Goal: Task Accomplishment & Management: Use online tool/utility

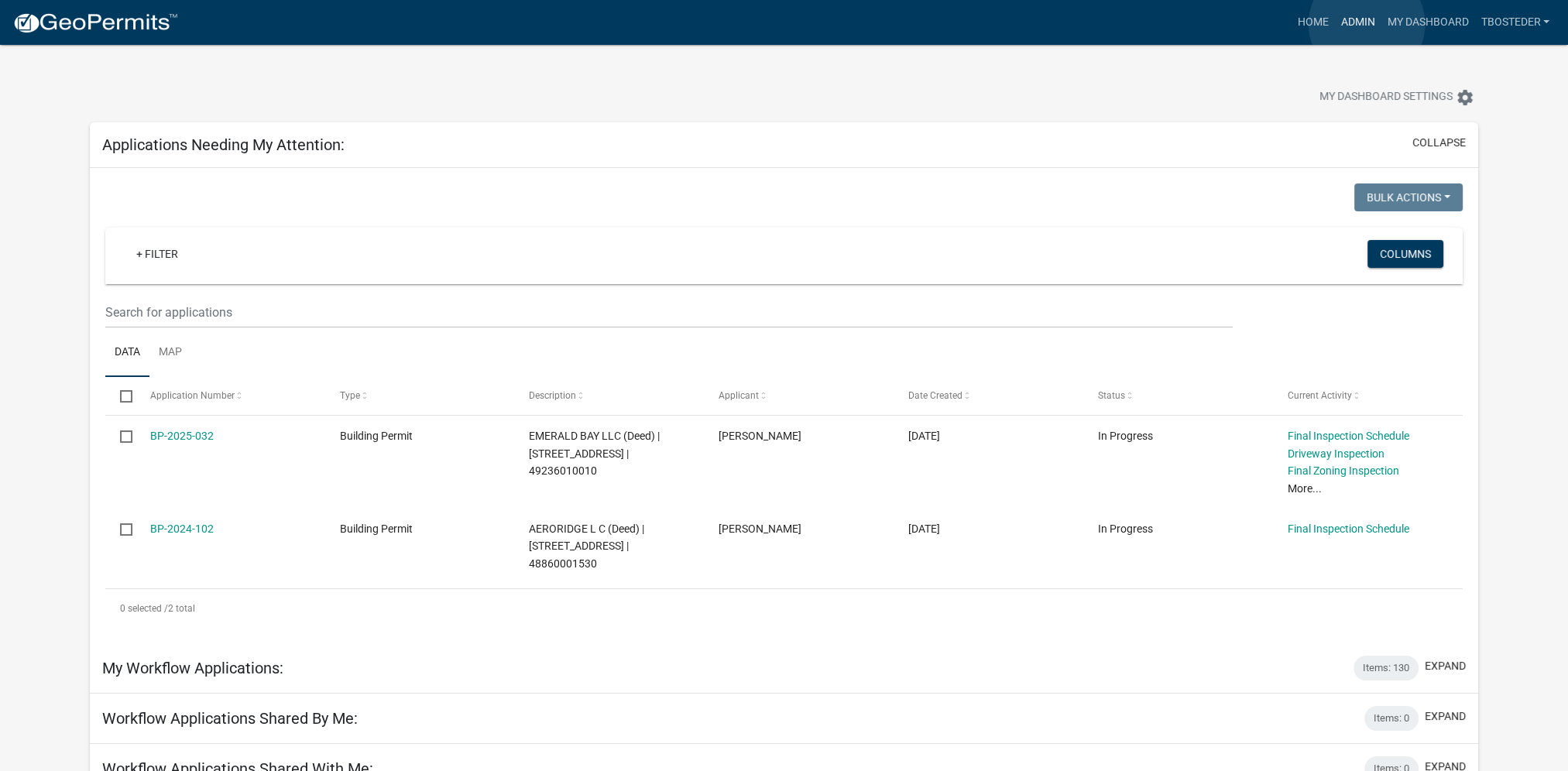
click at [1367, 24] on link "Admin" at bounding box center [1357, 22] width 46 height 29
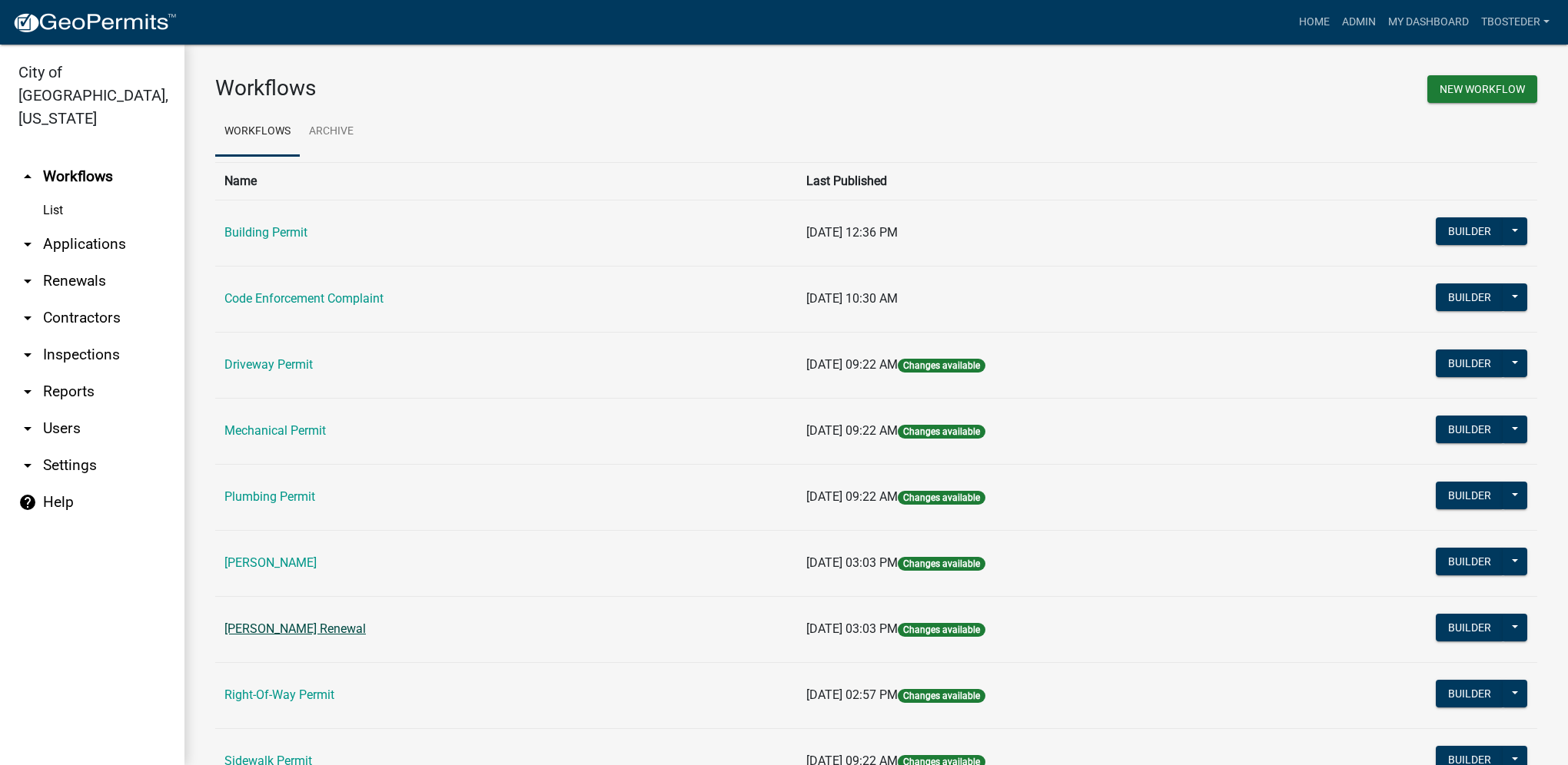
click at [330, 629] on link "[PERSON_NAME] Renewal" at bounding box center [295, 629] width 141 height 14
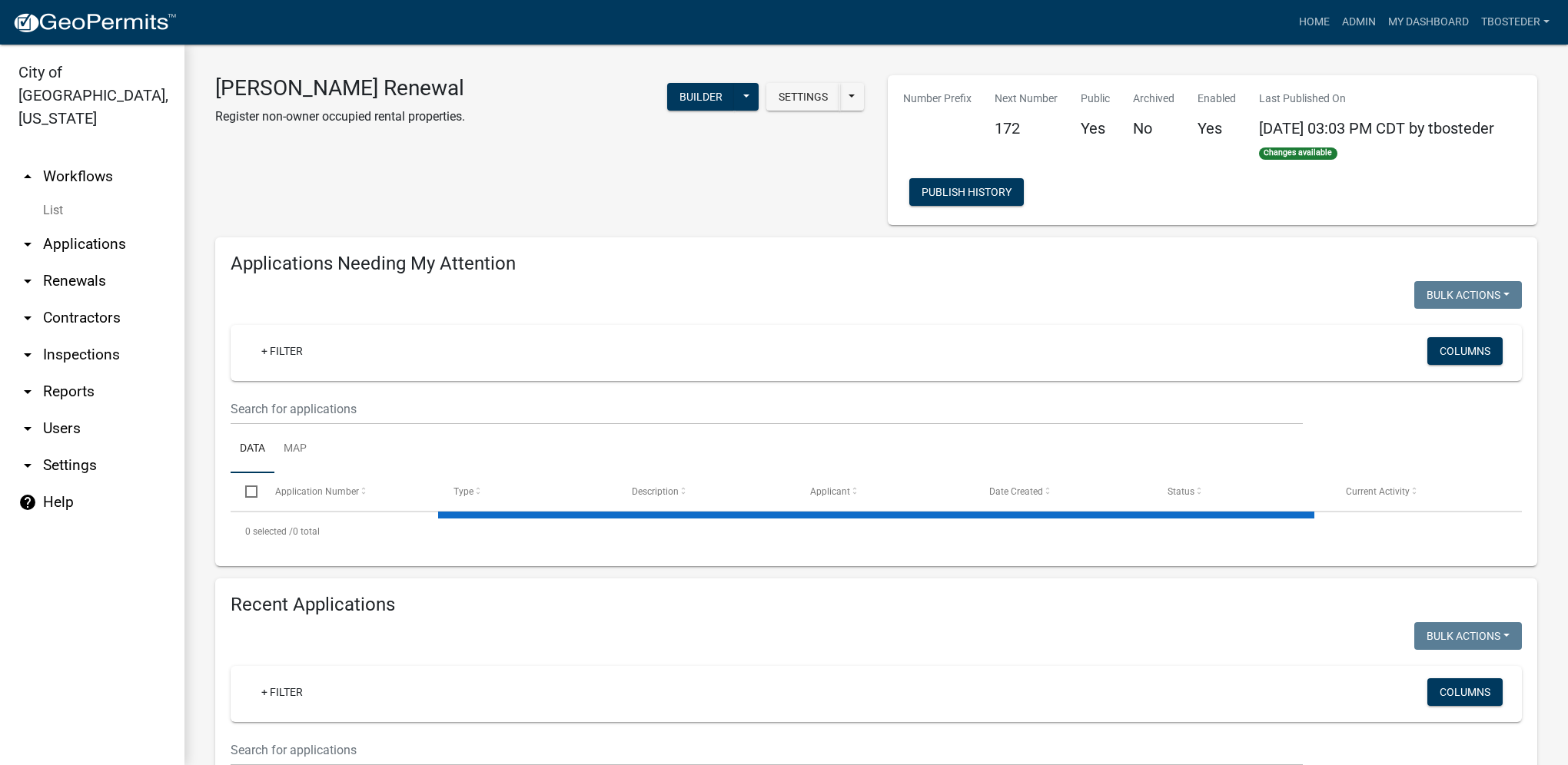
select select "1: 25"
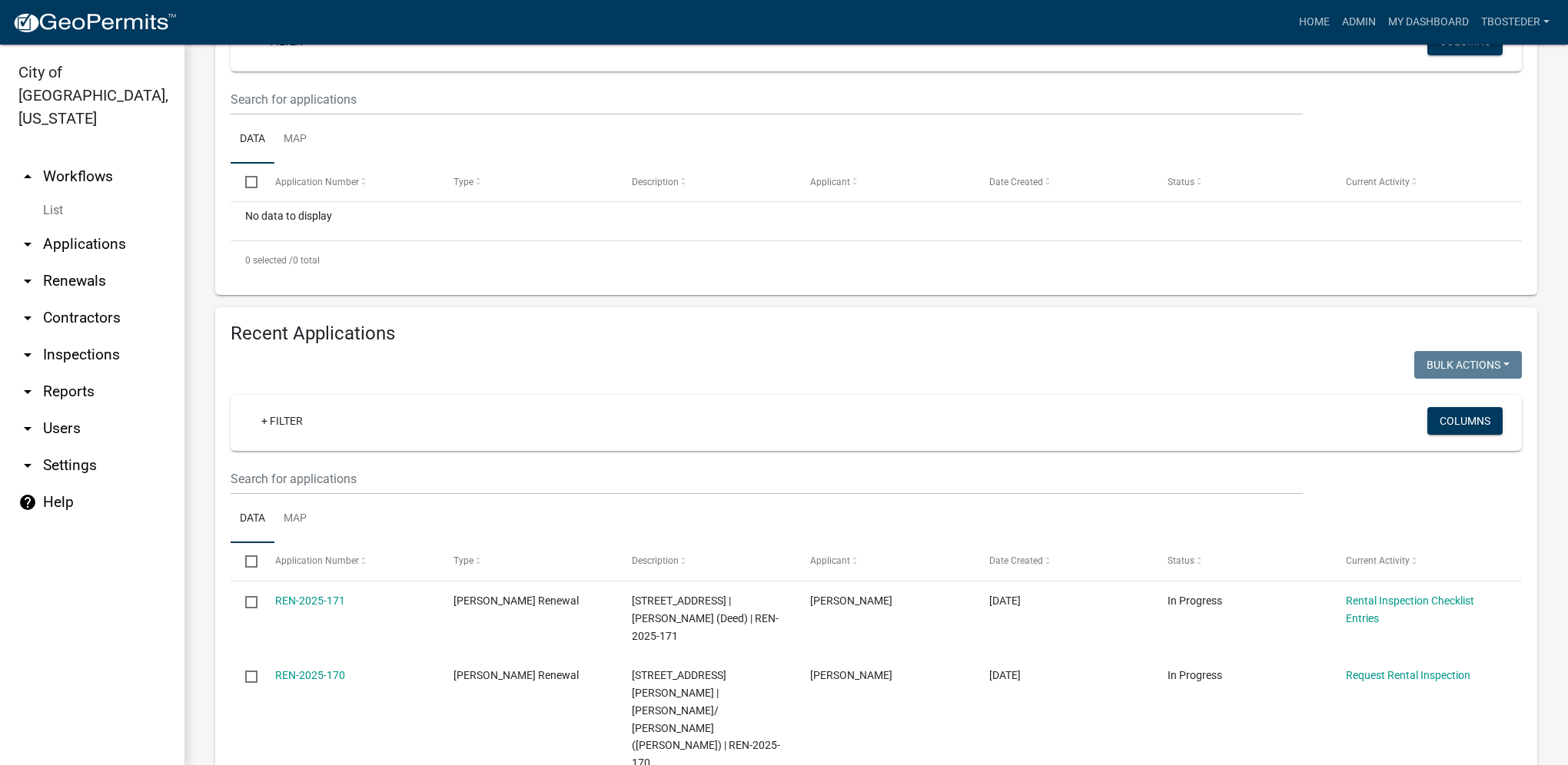
scroll to position [538, 0]
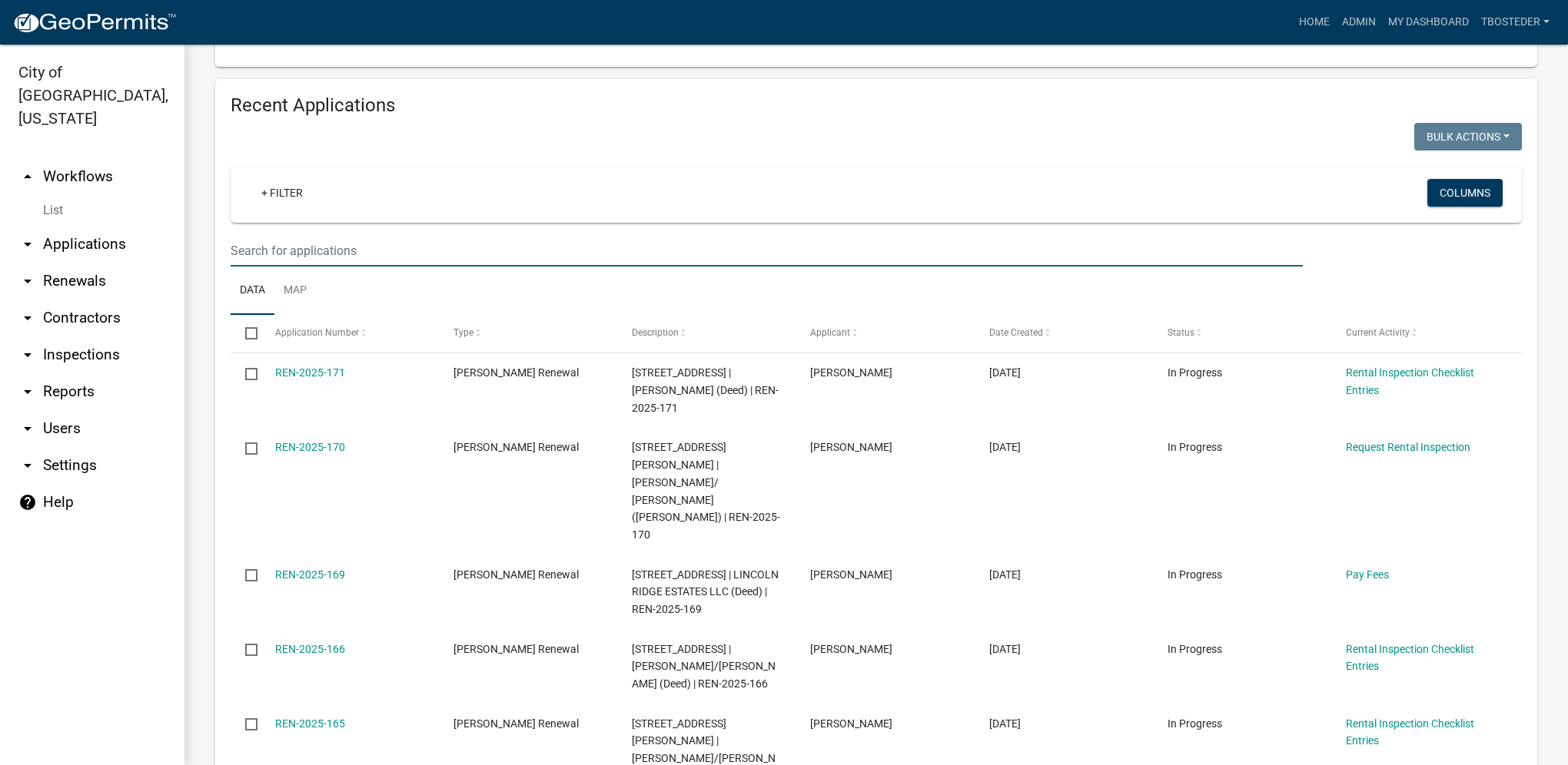
click at [377, 266] on input "text" at bounding box center [767, 251] width 1072 height 32
type input "[PERSON_NAME]"
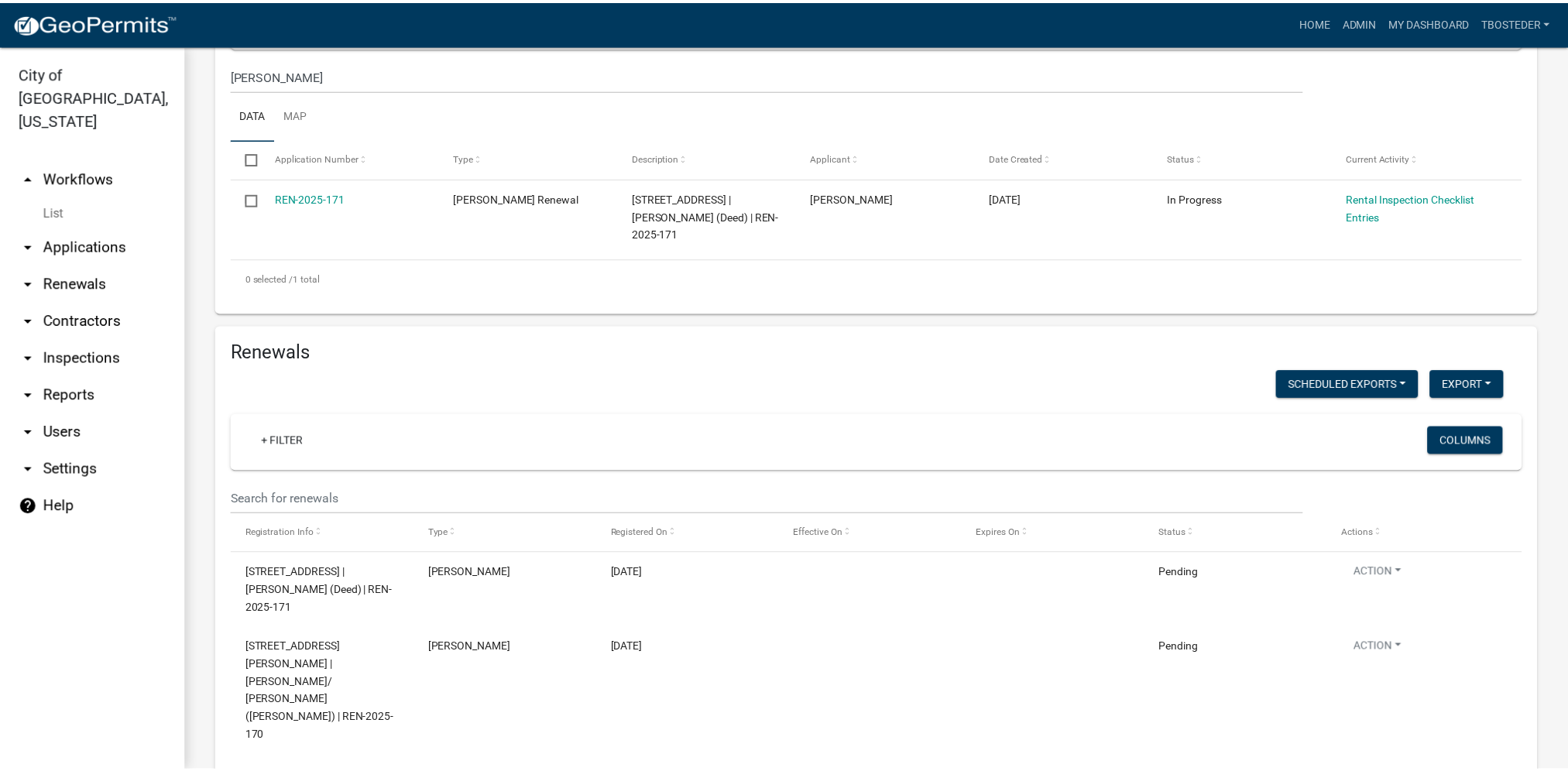
scroll to position [697, 0]
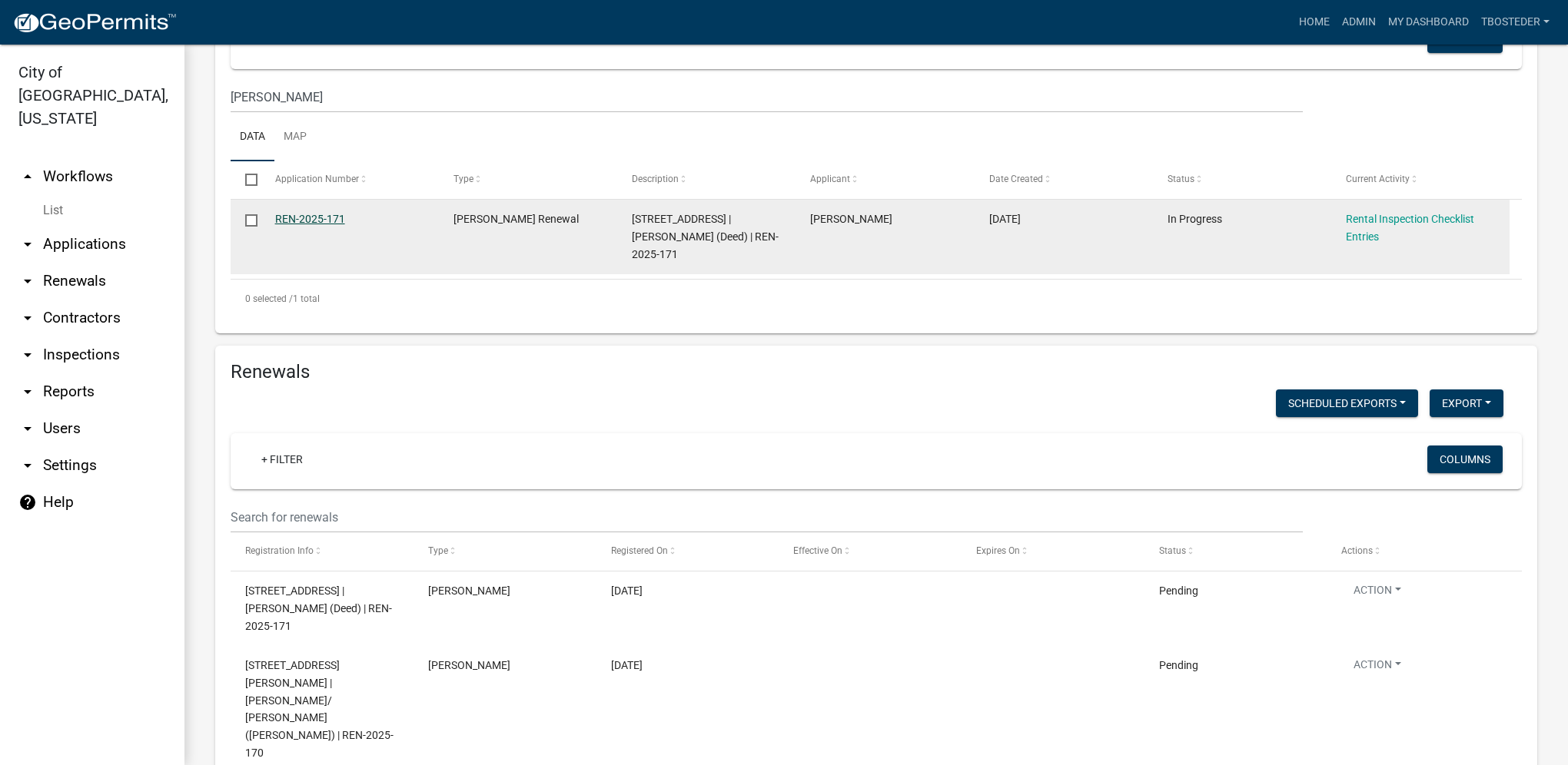
click at [324, 220] on link "REN-2025-171" at bounding box center [310, 219] width 70 height 13
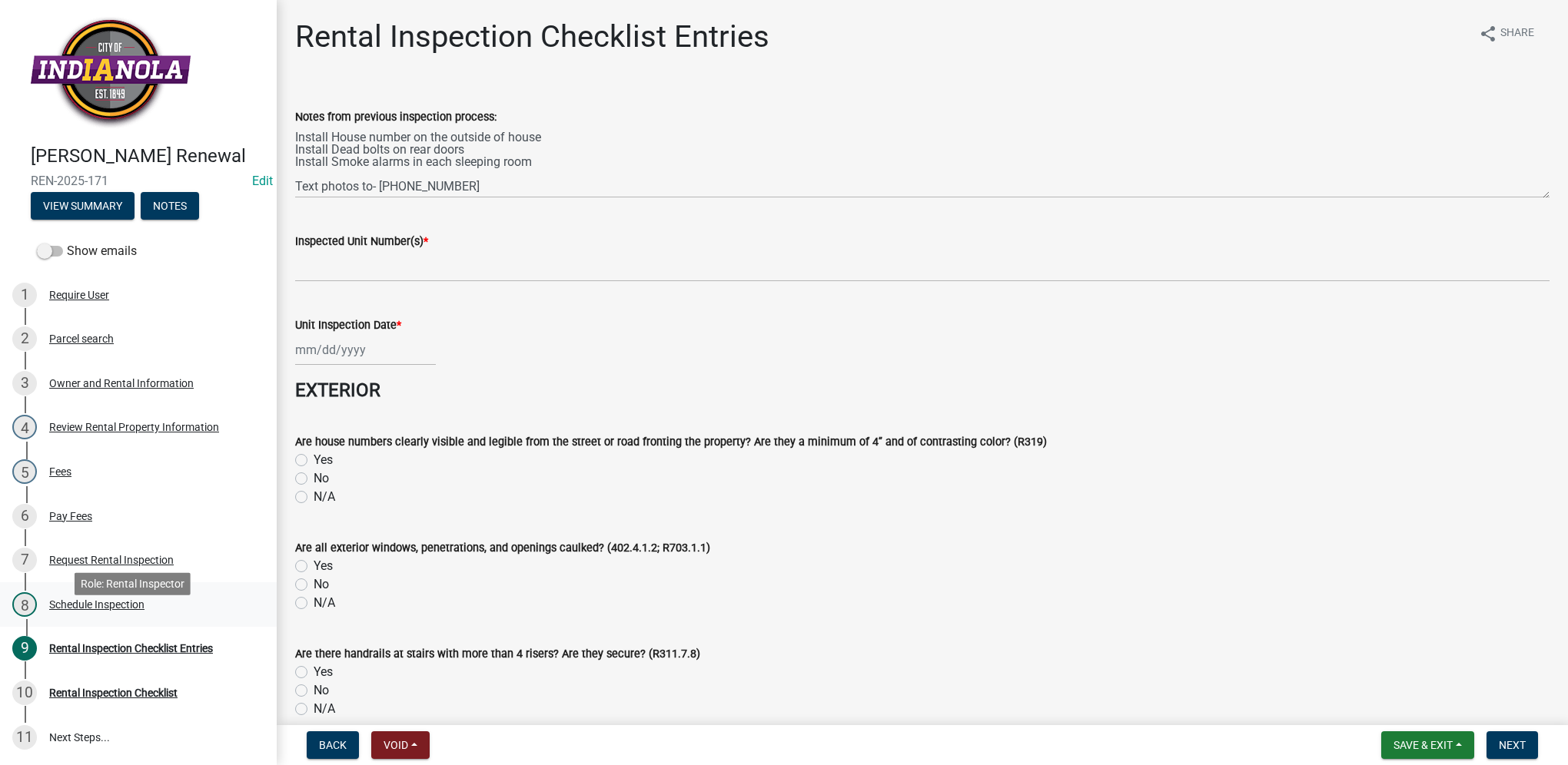
click at [129, 610] on div "Schedule Inspection" at bounding box center [96, 605] width 96 height 11
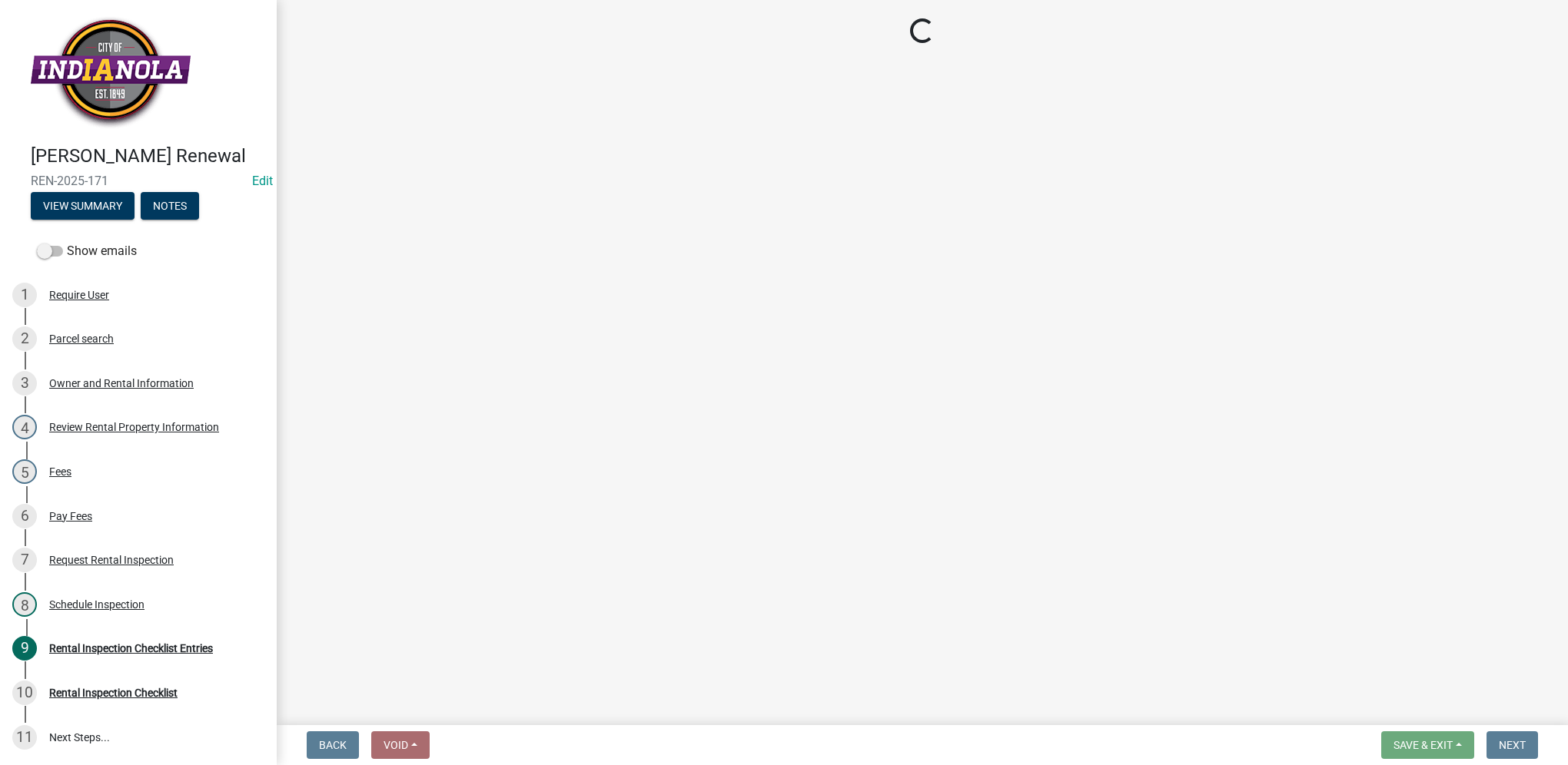
select select "252c9b68-f941-49e4-9705-8f6b19d23831"
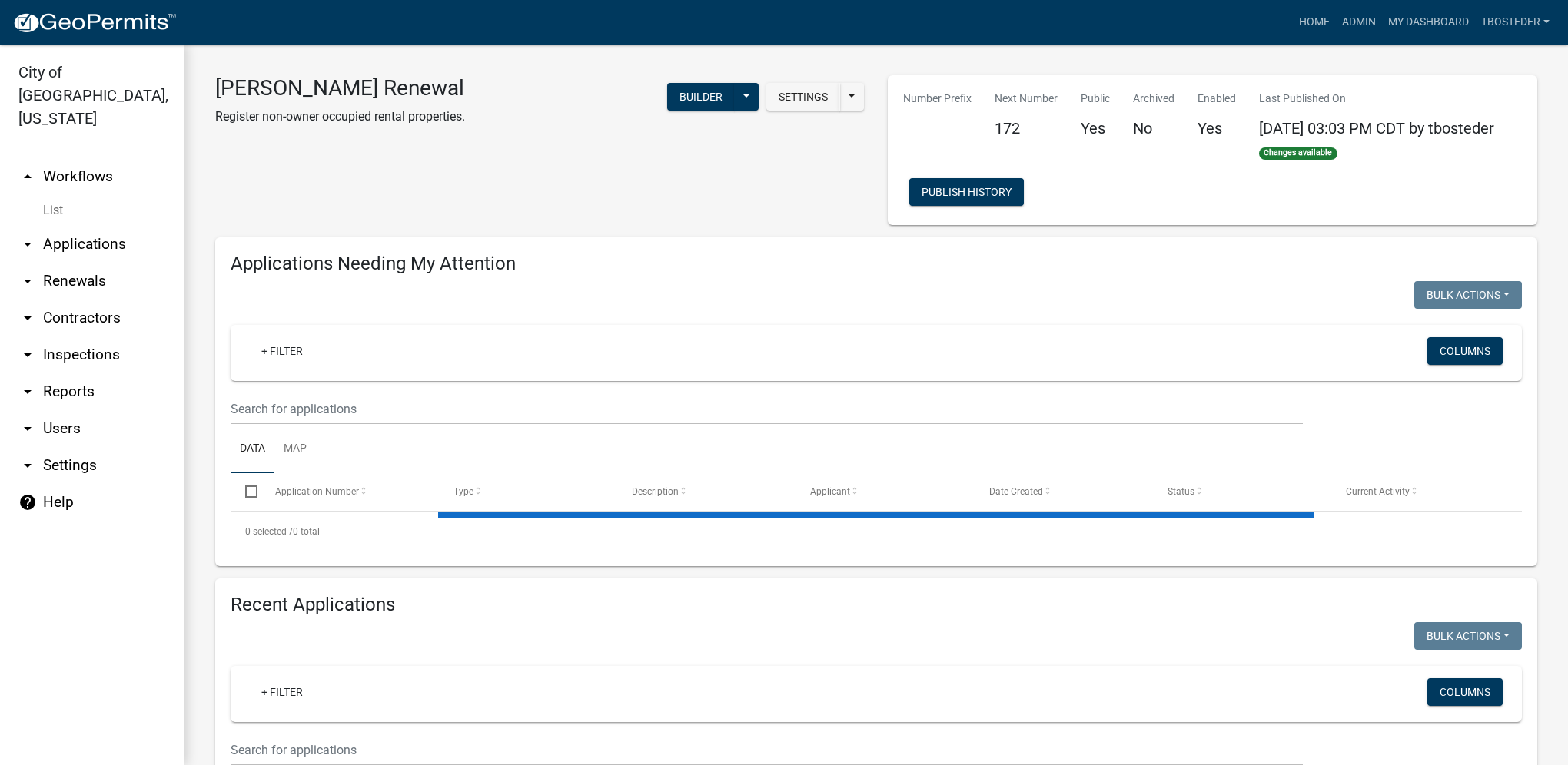
select select "1: 25"
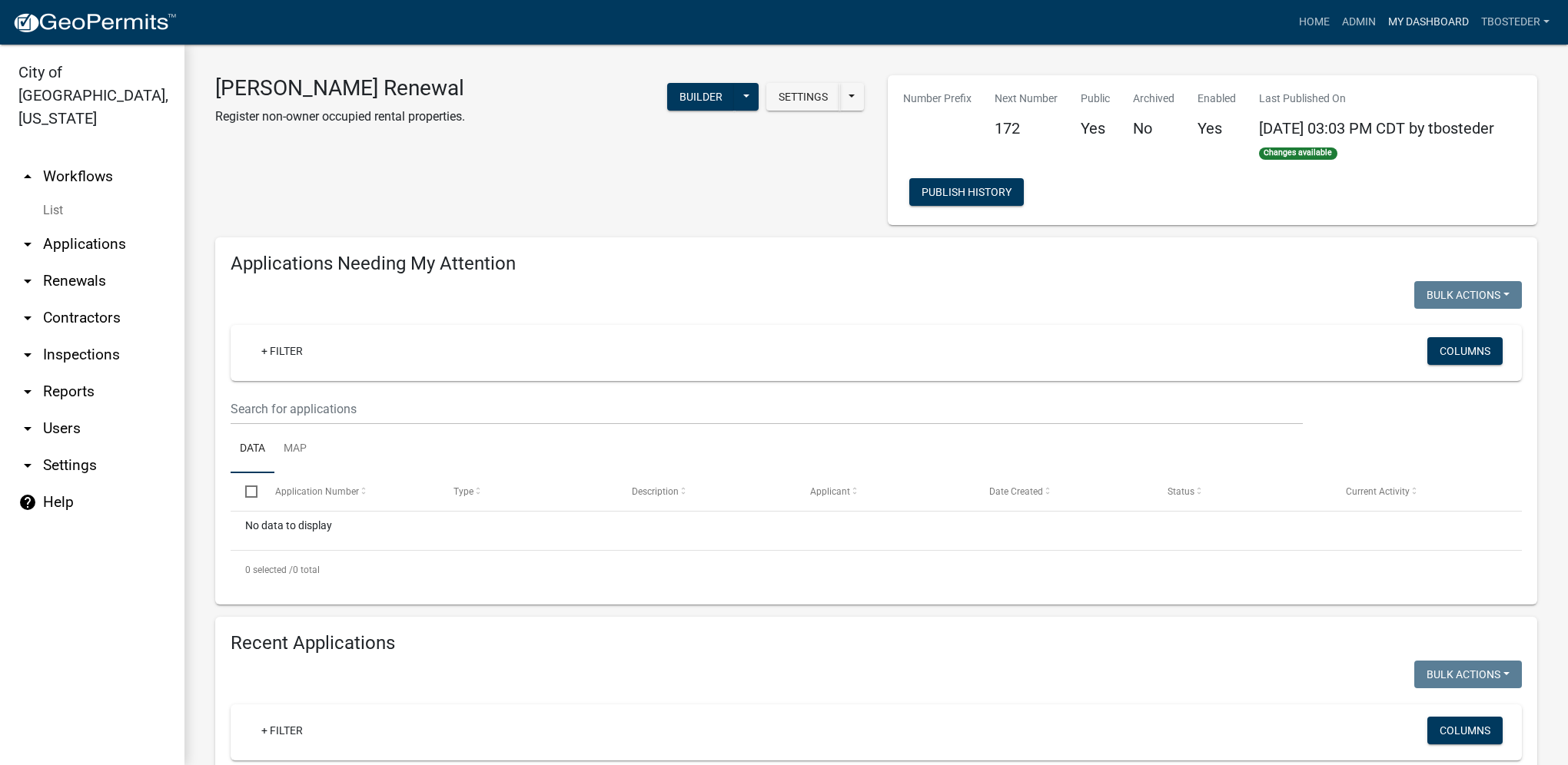
click at [1399, 30] on link "My Dashboard" at bounding box center [1428, 22] width 93 height 29
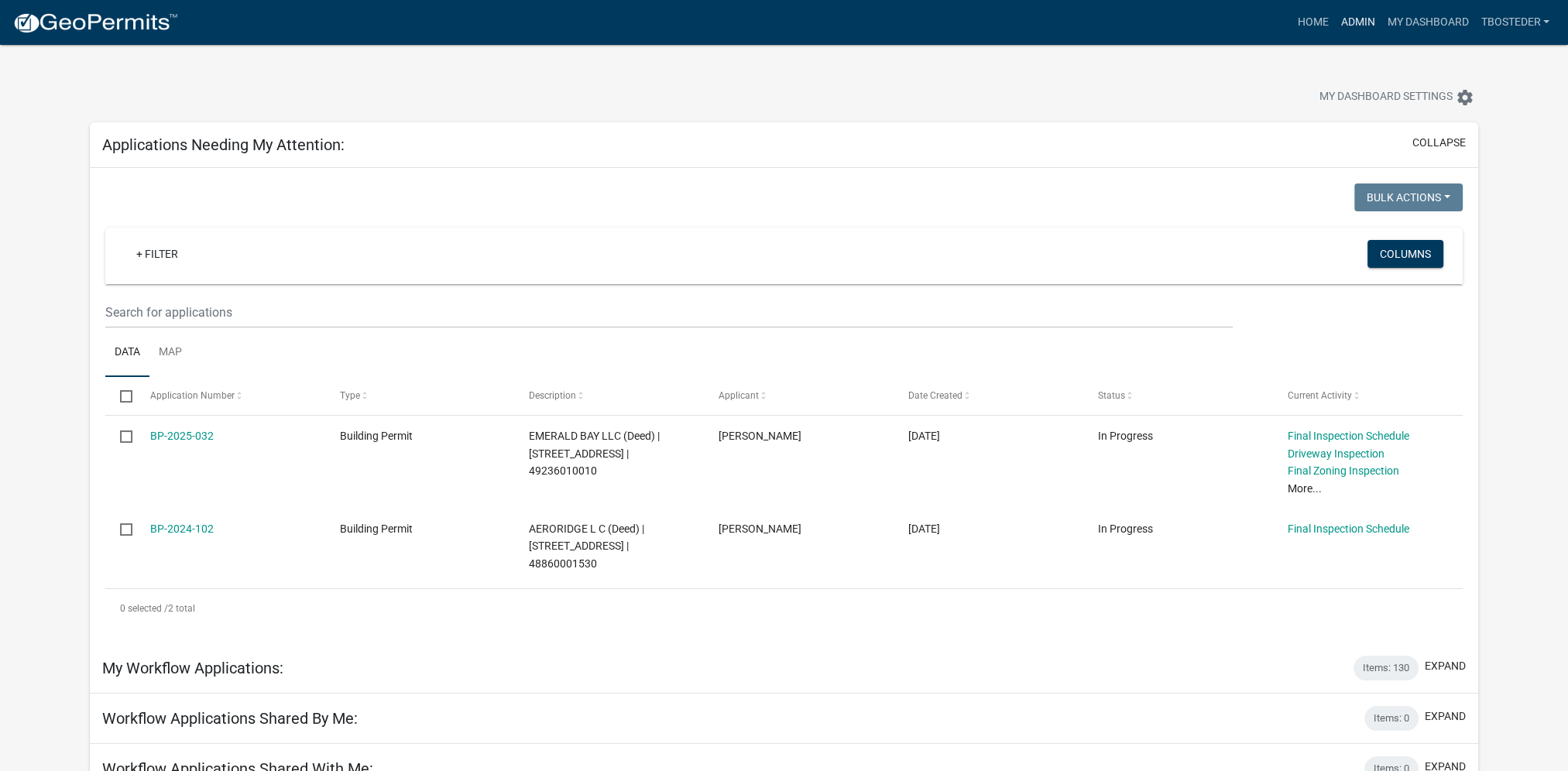
click at [1336, 23] on link "Admin" at bounding box center [1357, 22] width 46 height 29
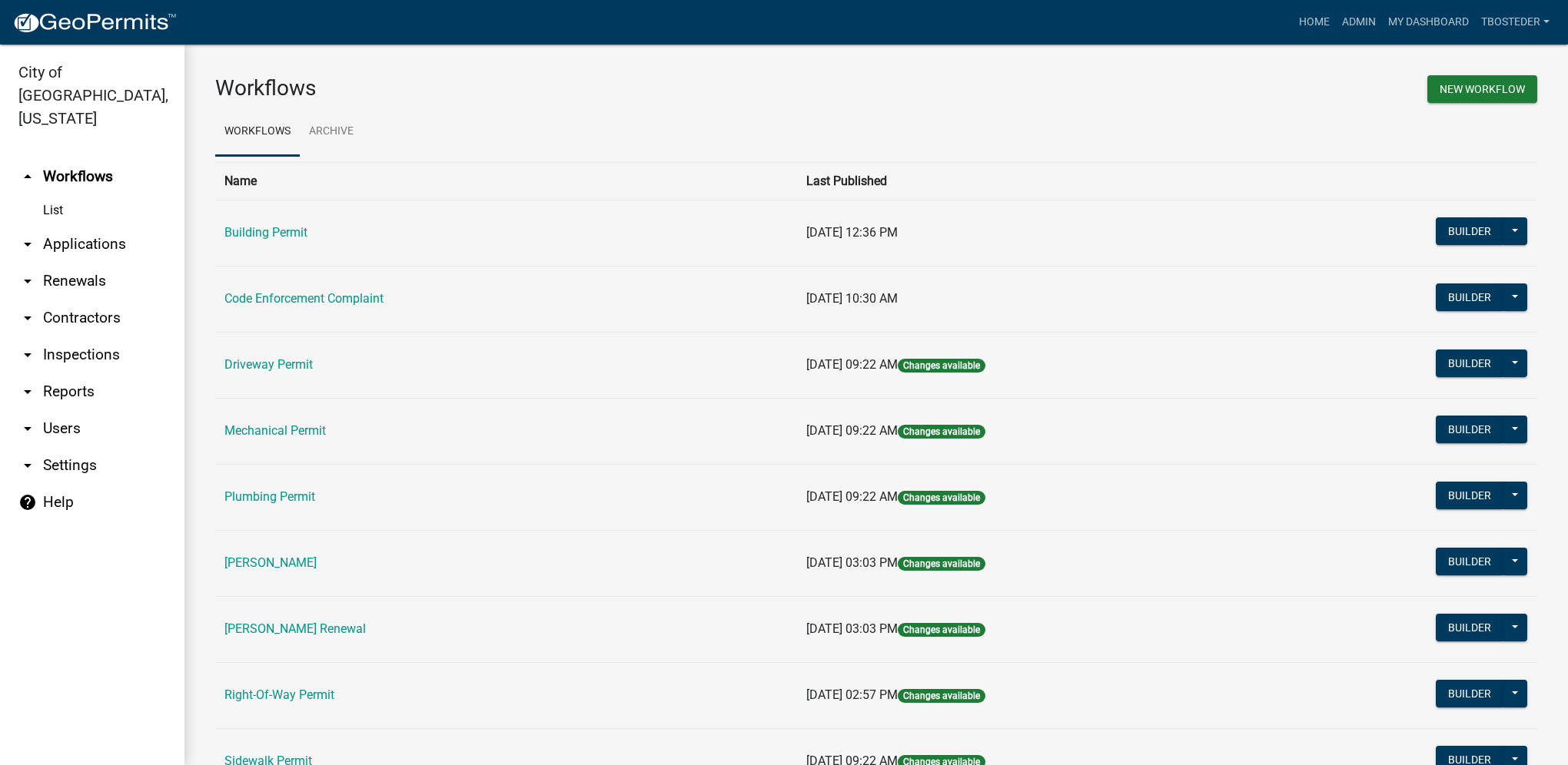
click at [266, 422] on td "Mechanical Permit" at bounding box center [506, 431] width 582 height 66
click at [269, 426] on link "Mechanical Permit" at bounding box center [275, 431] width 101 height 14
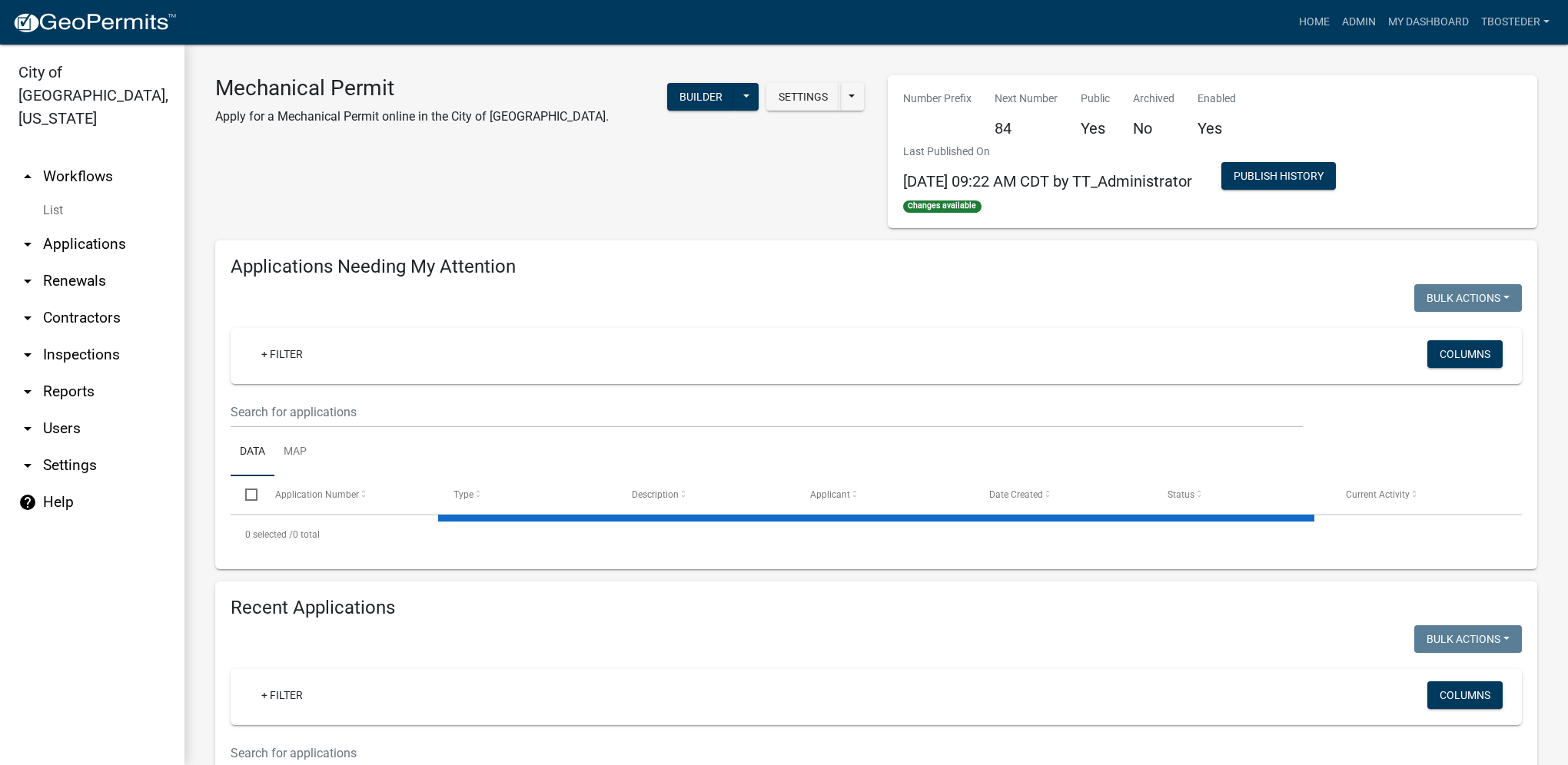
select select "1: 25"
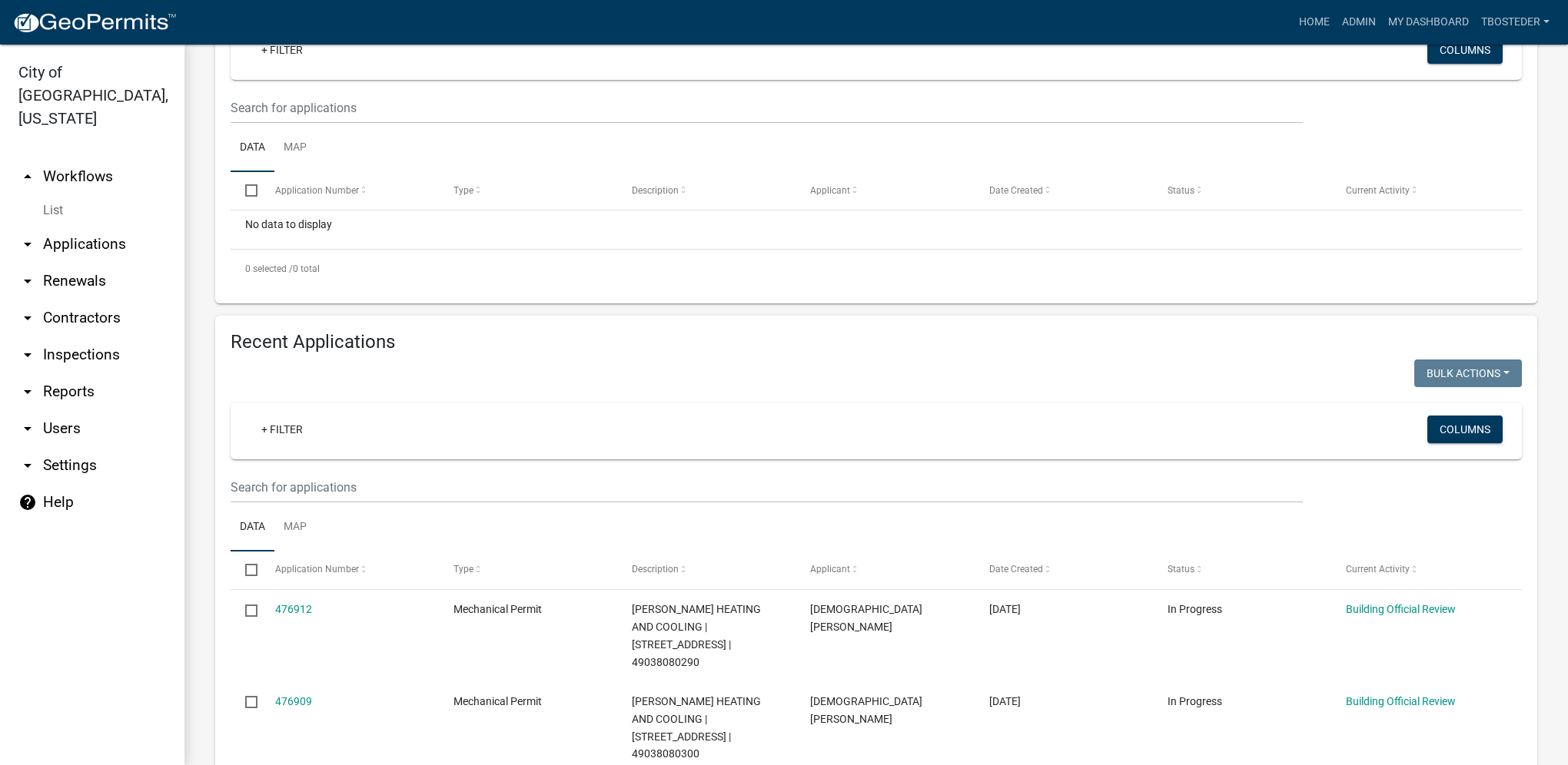
scroll to position [307, 0]
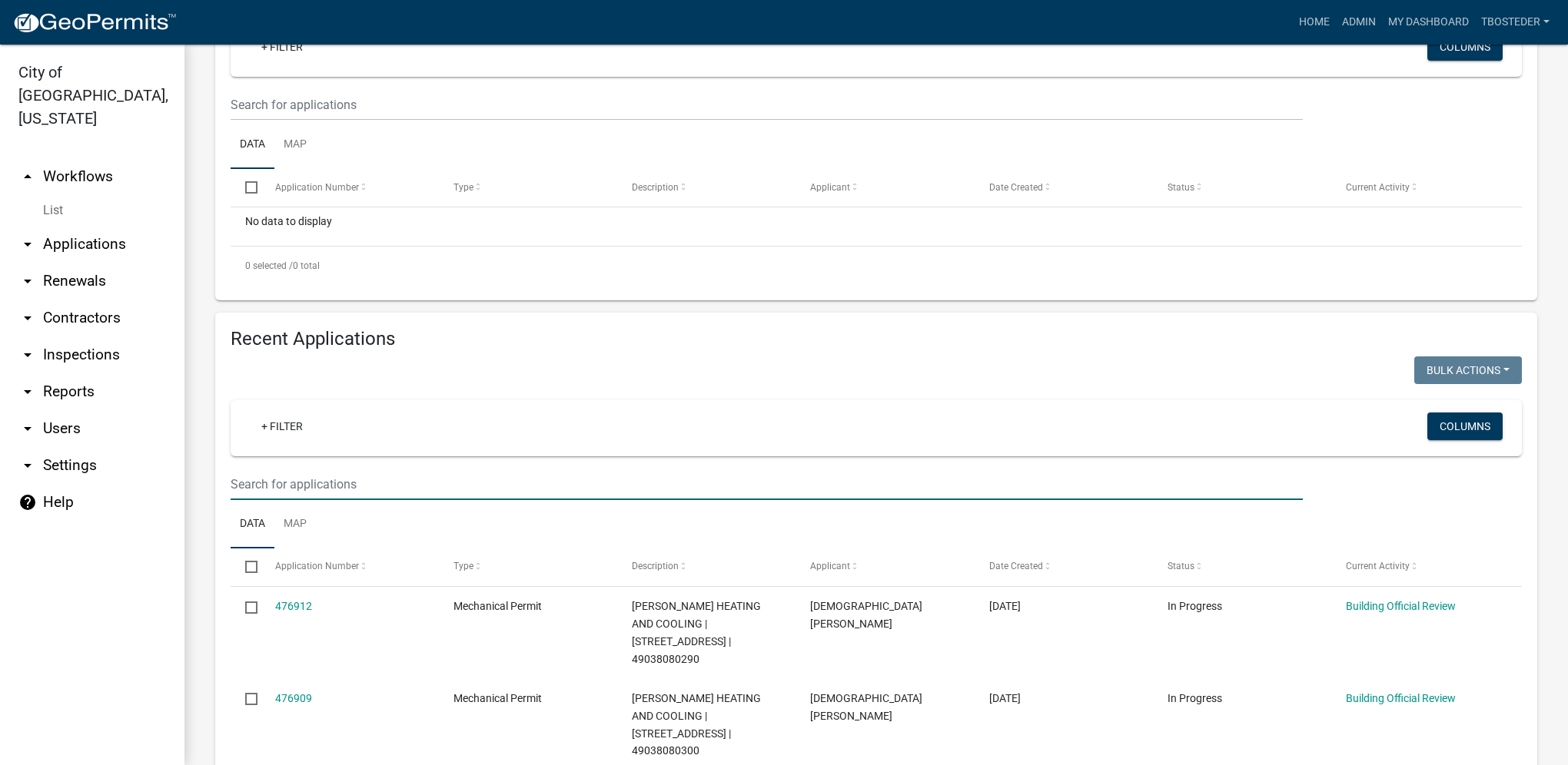
click at [384, 484] on input "text" at bounding box center [767, 484] width 1072 height 32
type input "[STREET_ADDRESS]"
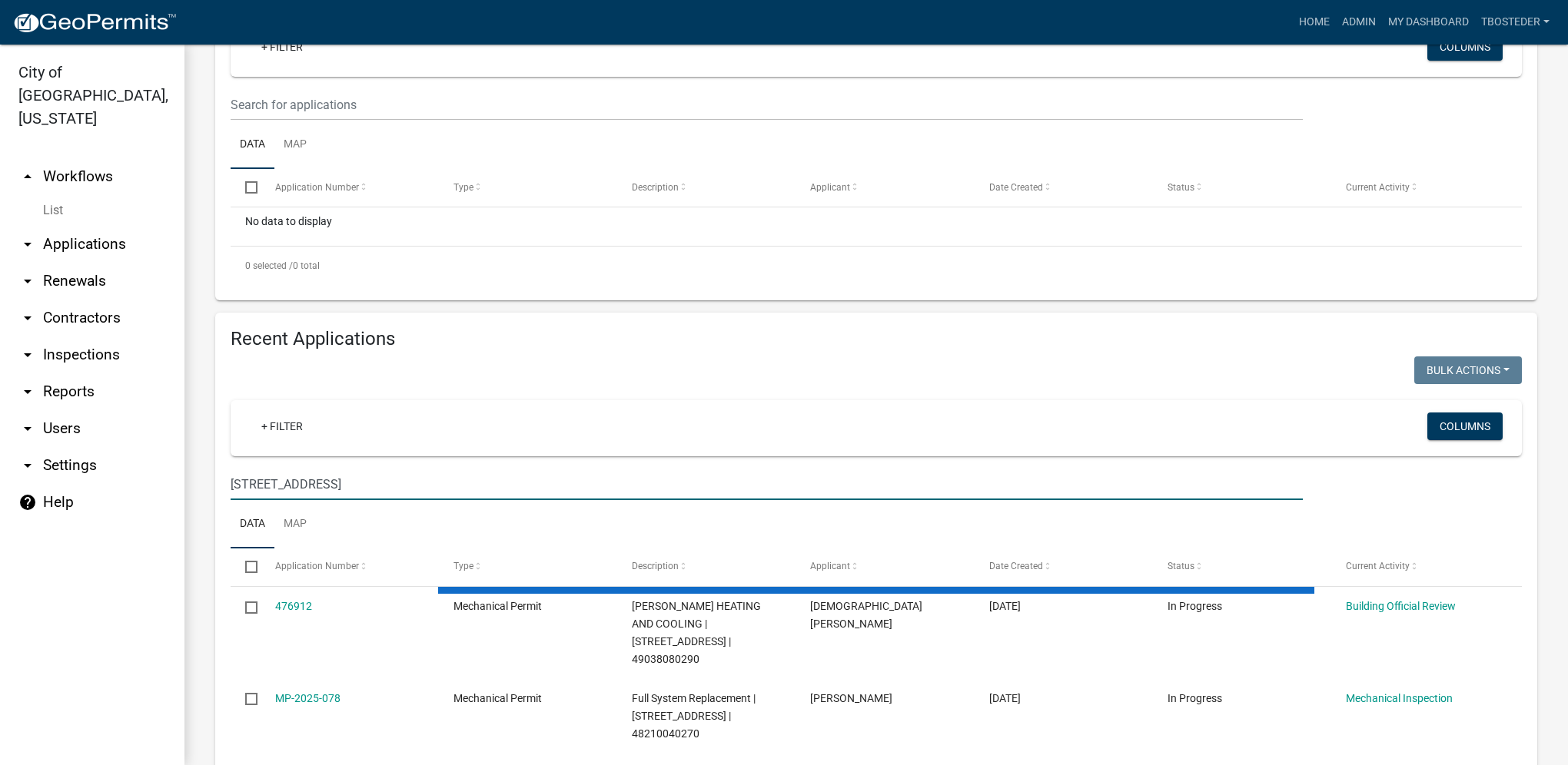
scroll to position [276, 0]
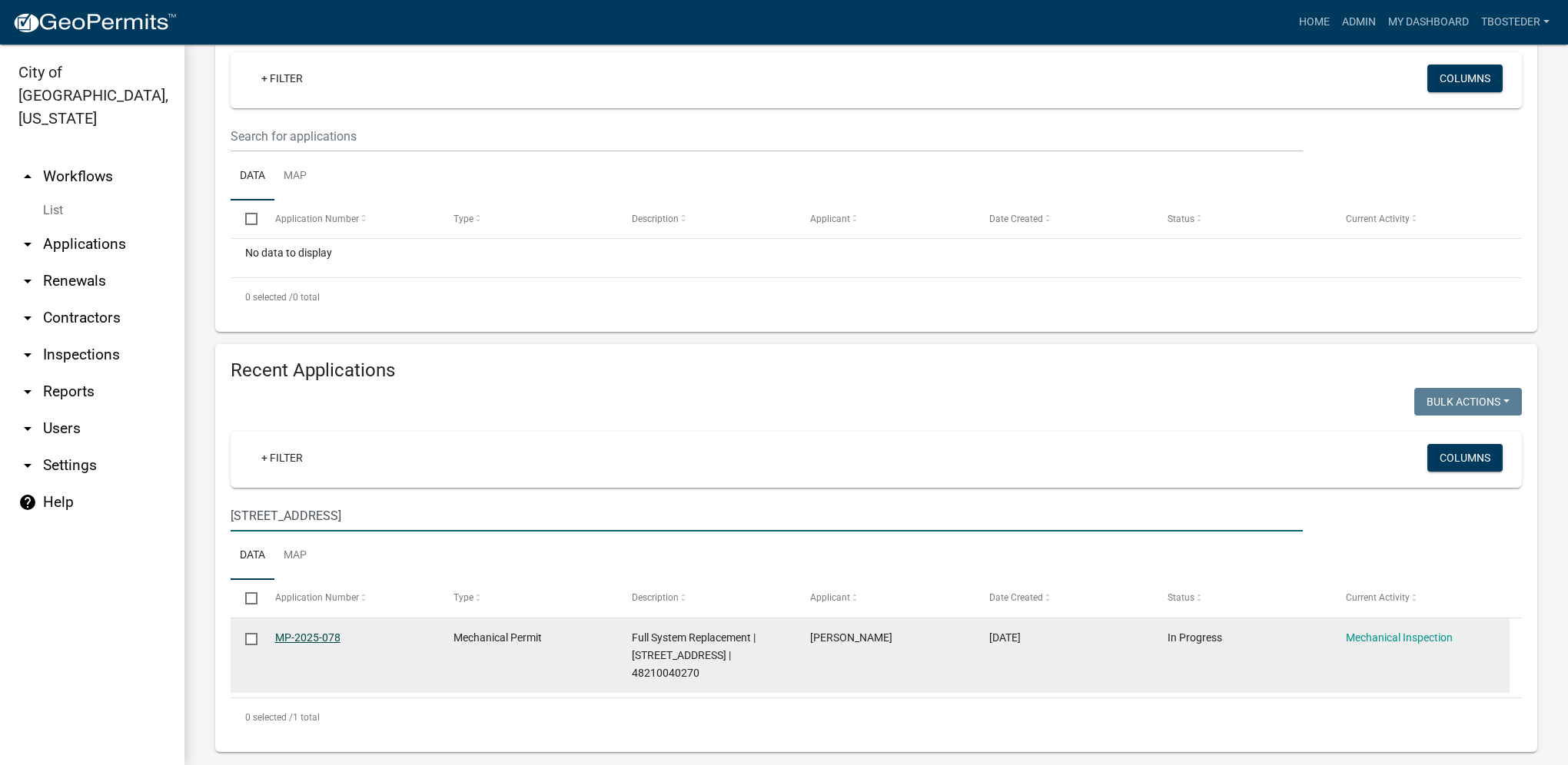
click at [296, 640] on link "MP-2025-078" at bounding box center [307, 638] width 66 height 13
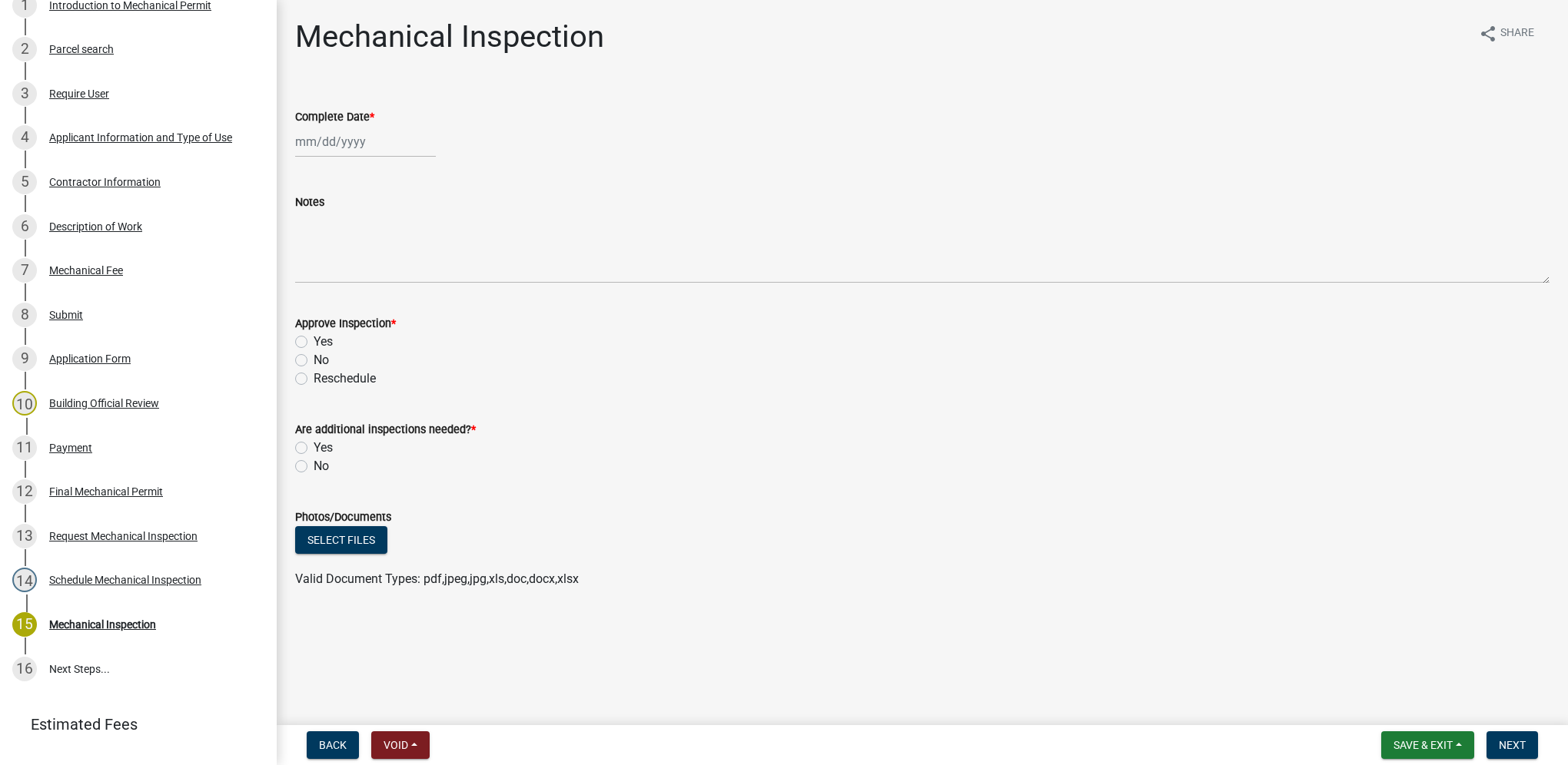
scroll to position [358, 0]
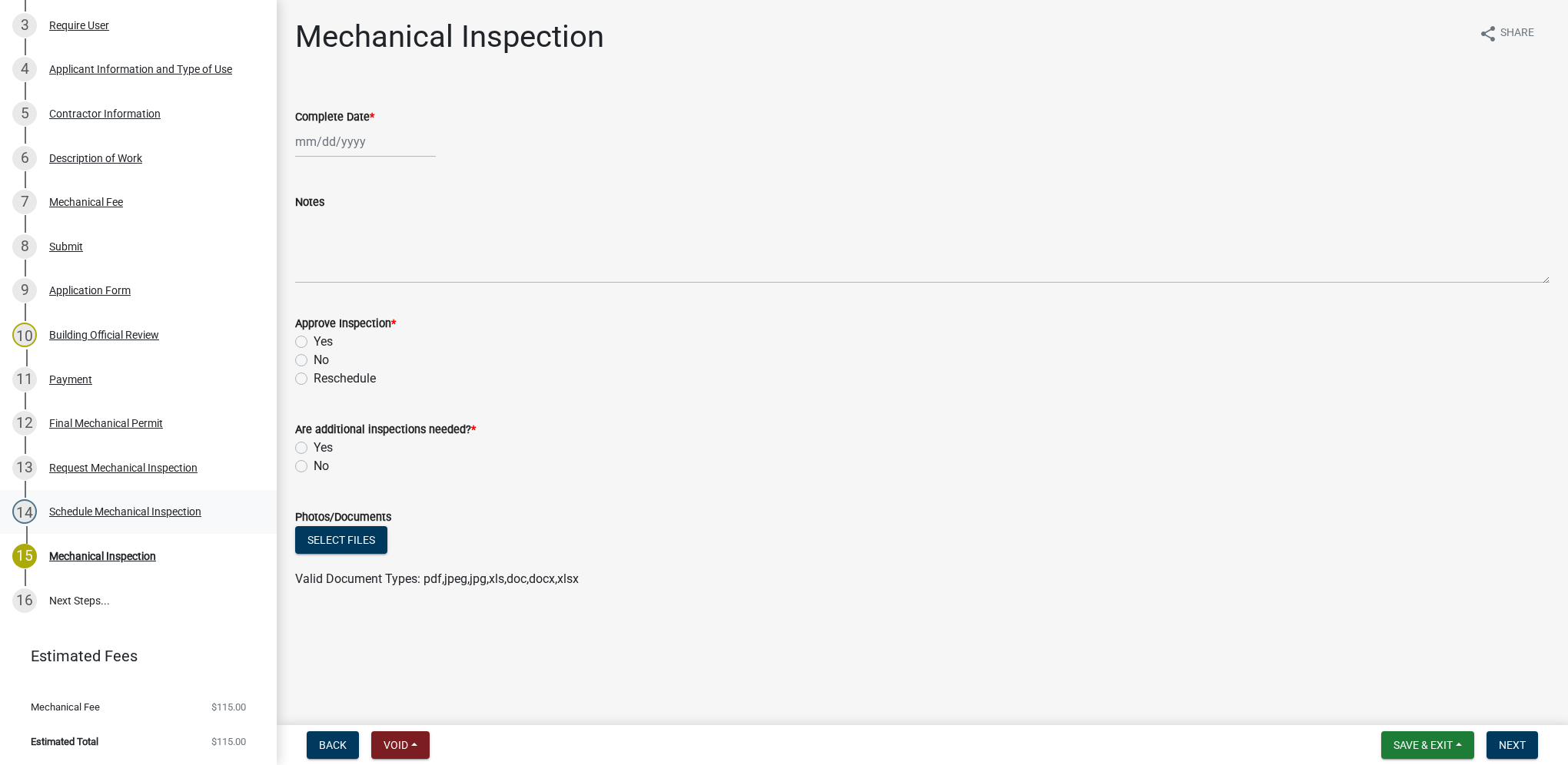
click at [169, 507] on div "Schedule Mechanical Inspection" at bounding box center [125, 512] width 153 height 11
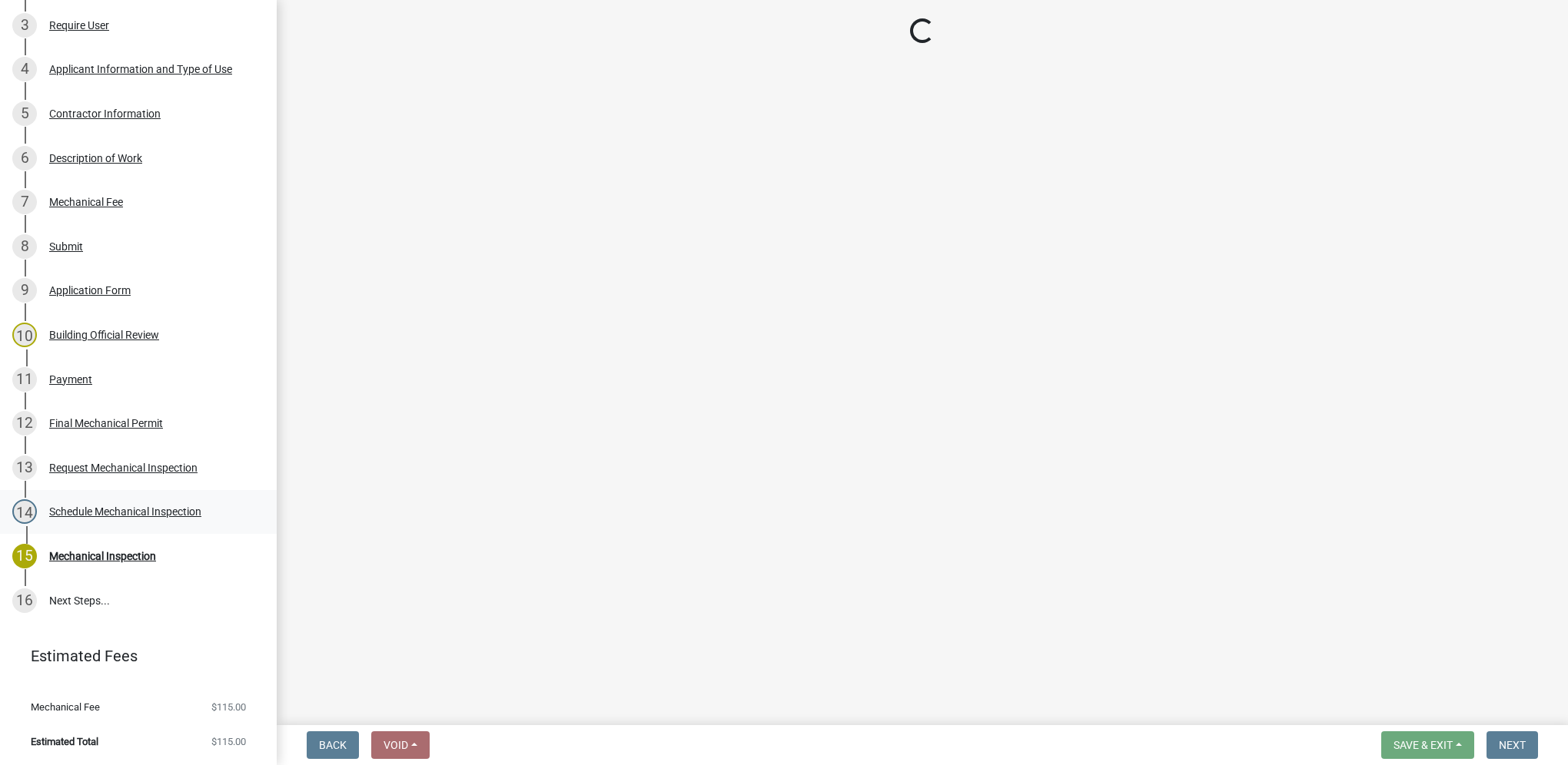
select select "27b8dde7-9ed4-44e4-ae8e-5969b60be3e6"
